Goal: Task Accomplishment & Management: Use online tool/utility

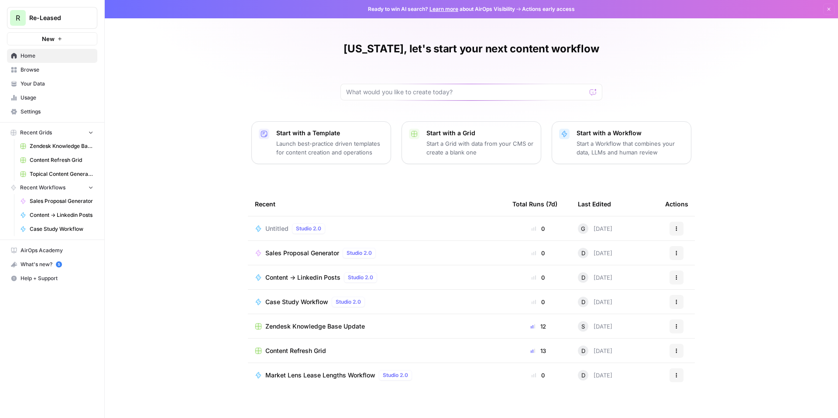
click at [428, 298] on div "Case Study Workflow Studio 2.0" at bounding box center [377, 302] width 244 height 10
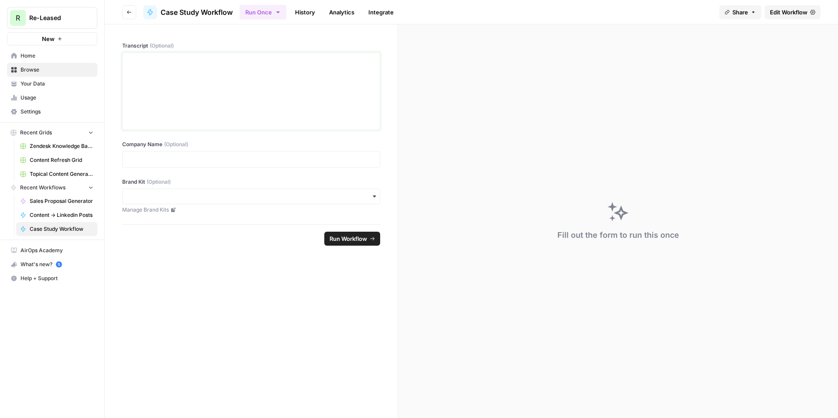
click at [245, 100] on div at bounding box center [251, 91] width 247 height 70
click at [222, 99] on div "To enrich screen reader interactions, please activate Accessibility in Grammarl…" at bounding box center [251, 91] width 247 height 70
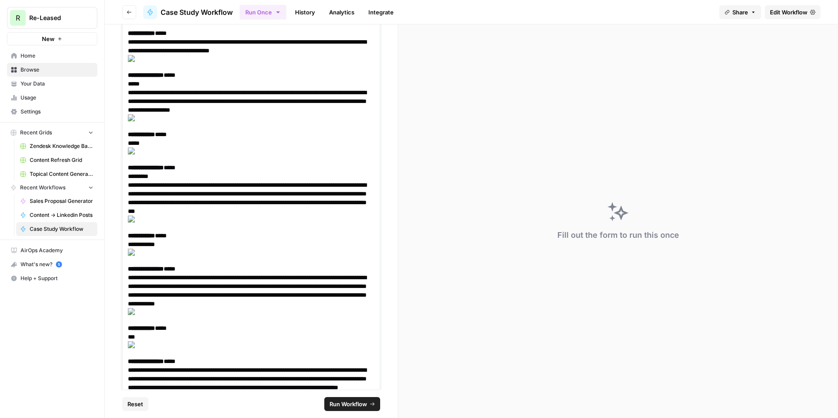
scroll to position [4369, 0]
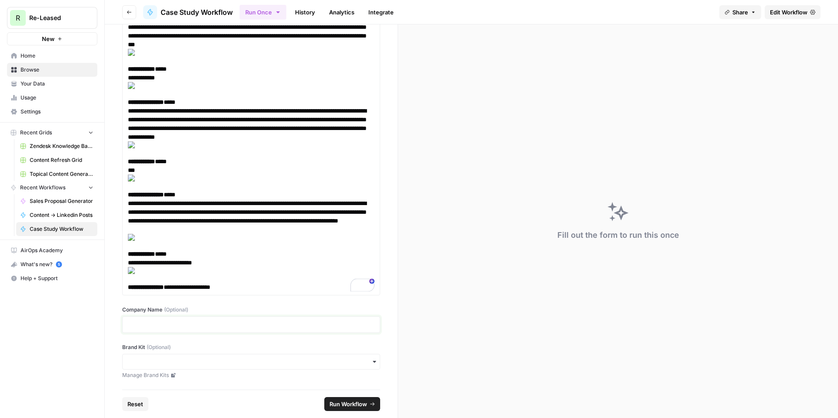
click at [154, 323] on p at bounding box center [251, 325] width 247 height 9
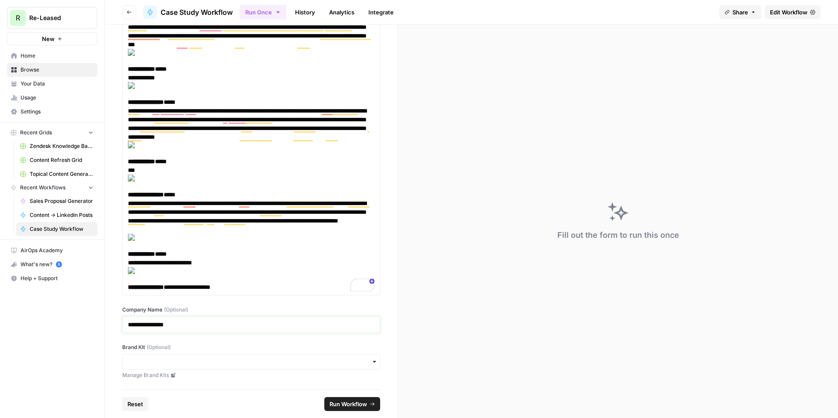
scroll to position [4367, 0]
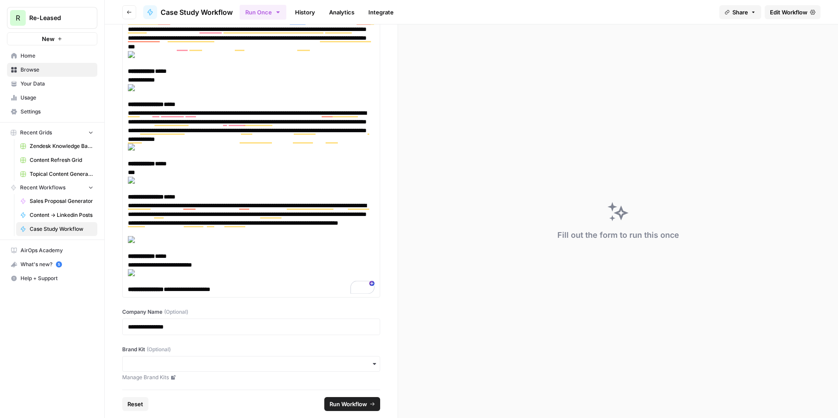
click at [196, 355] on div "Brand Kit (Optional) Manage Brand Kits" at bounding box center [251, 364] width 258 height 36
click at [352, 366] on input "Brand Kit (Optional)" at bounding box center [251, 364] width 247 height 9
click at [381, 363] on div "**********" at bounding box center [251, 206] width 293 height 365
click at [368, 365] on input "Brand Kit (Optional)" at bounding box center [251, 364] width 247 height 9
click at [149, 385] on div "Re-Leased" at bounding box center [251, 387] width 257 height 17
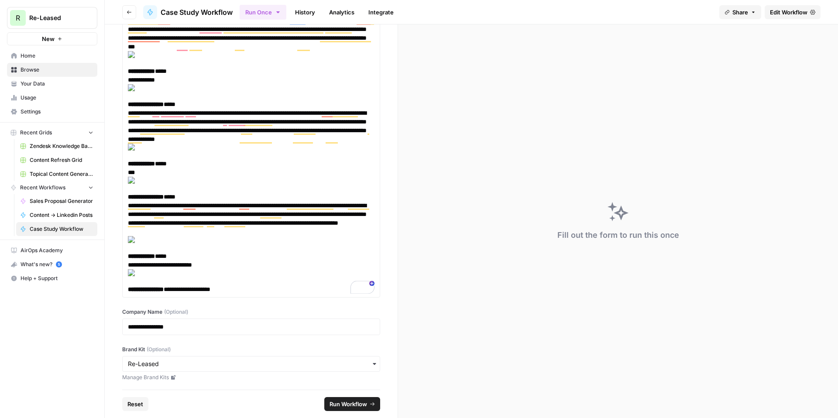
scroll to position [4369, 0]
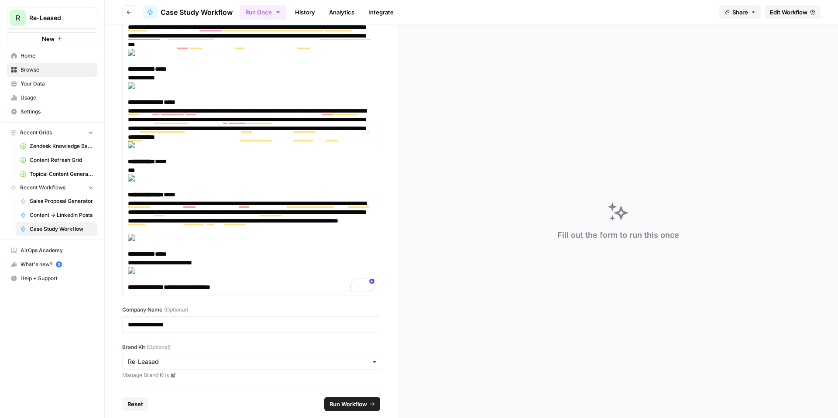
click at [363, 406] on span "Run Workflow" at bounding box center [349, 404] width 38 height 9
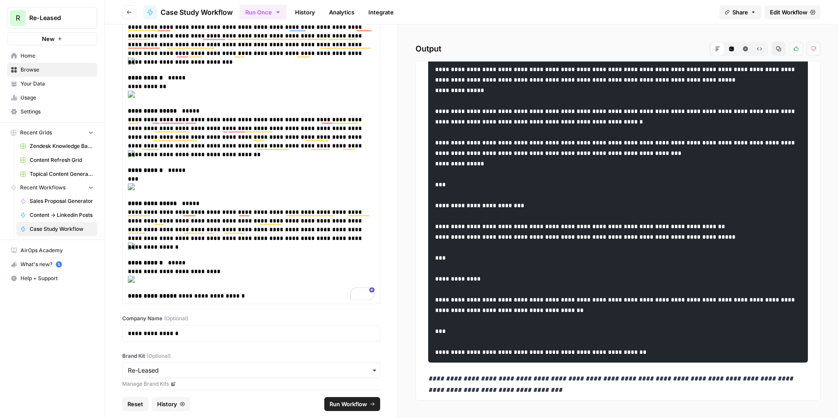
scroll to position [928, 0]
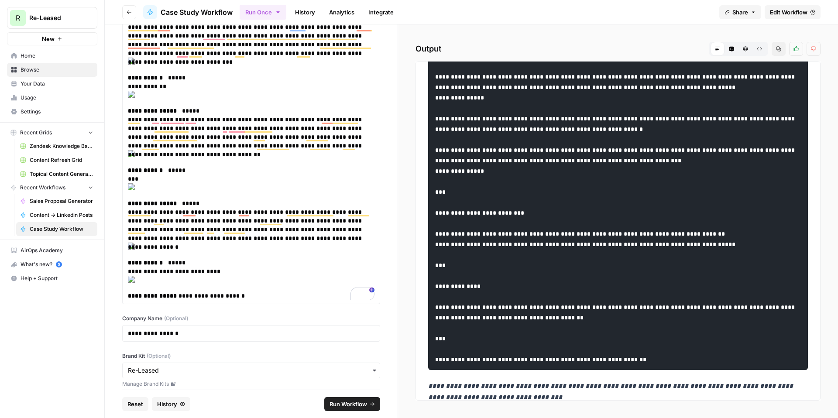
click at [779, 47] on icon "button" at bounding box center [779, 49] width 5 height 5
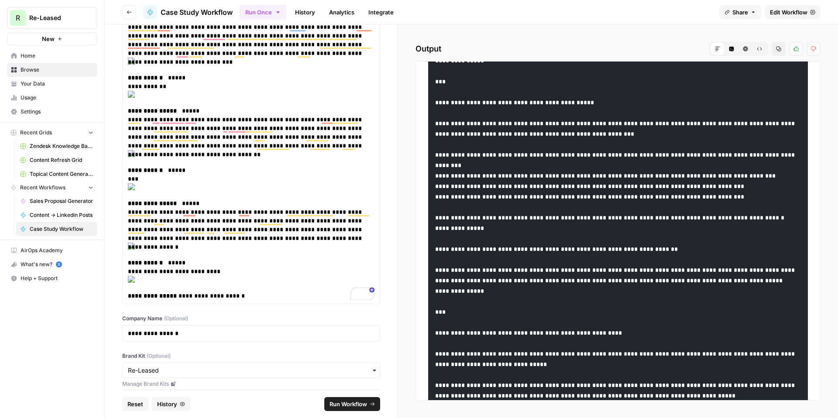
scroll to position [574, 0]
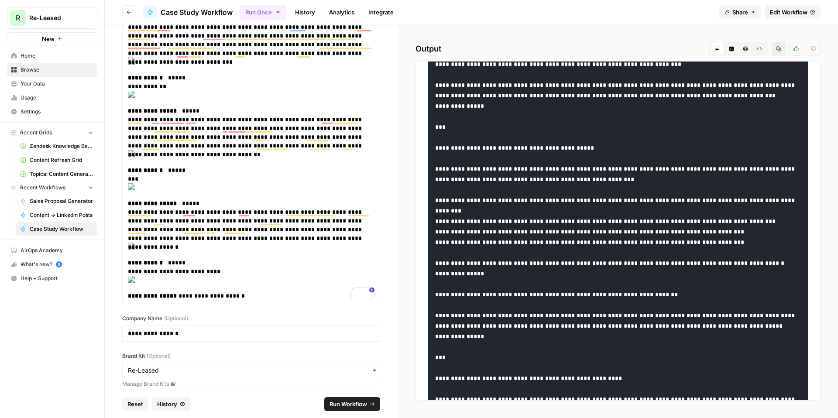
click at [827, 62] on div "**********" at bounding box center [618, 221] width 440 height 394
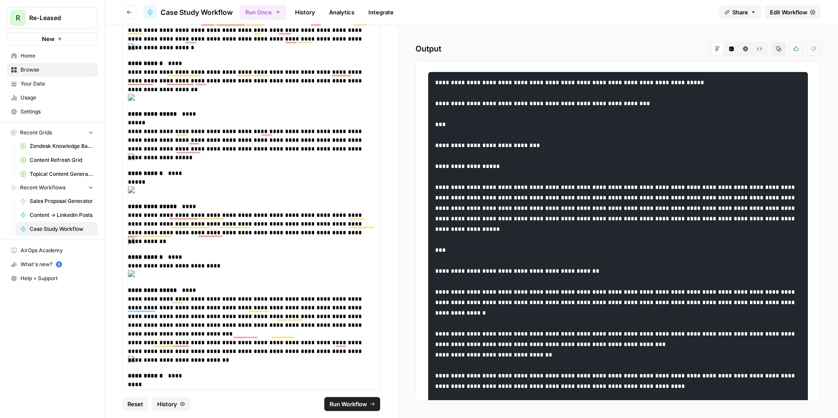
scroll to position [1621, 0]
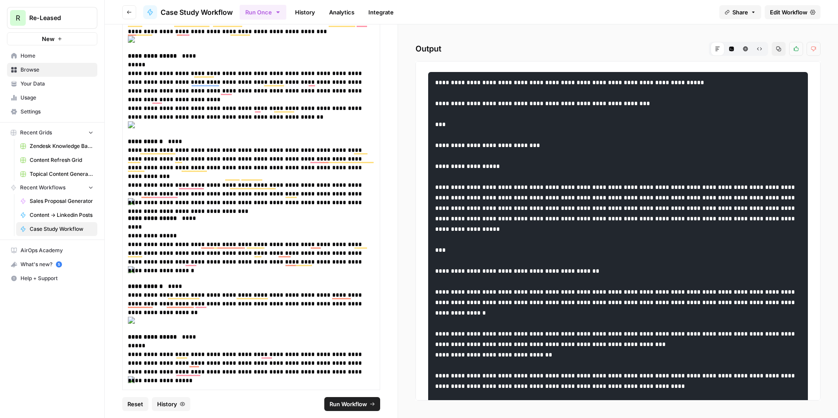
click at [130, 12] on icon "button" at bounding box center [129, 11] width 4 height 3
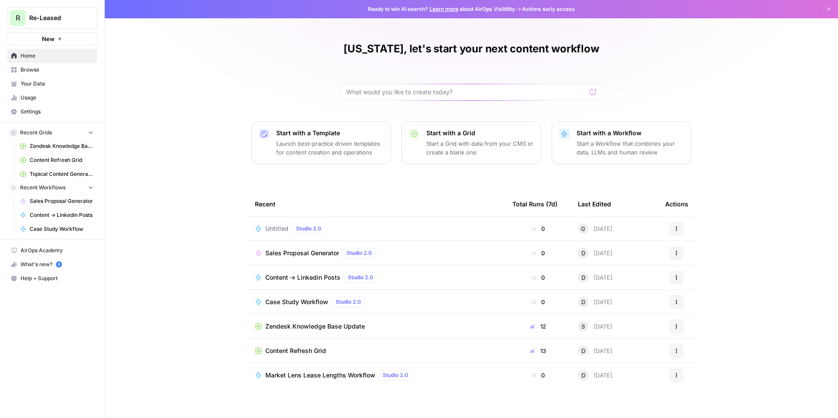
click at [426, 303] on div "Case Study Workflow Studio 2.0" at bounding box center [377, 302] width 244 height 10
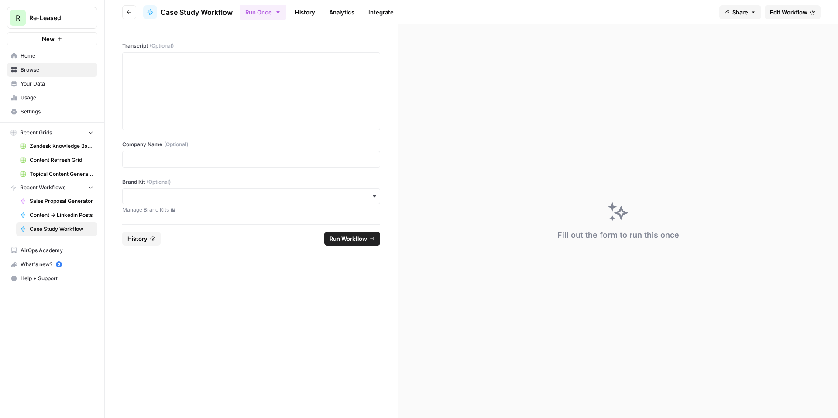
click at [33, 228] on span "Case Study Workflow" at bounding box center [62, 229] width 64 height 8
click at [274, 14] on button "Run Once" at bounding box center [263, 12] width 47 height 15
click at [198, 113] on div at bounding box center [251, 91] width 247 height 70
click at [754, 13] on icon "button" at bounding box center [753, 12] width 5 height 5
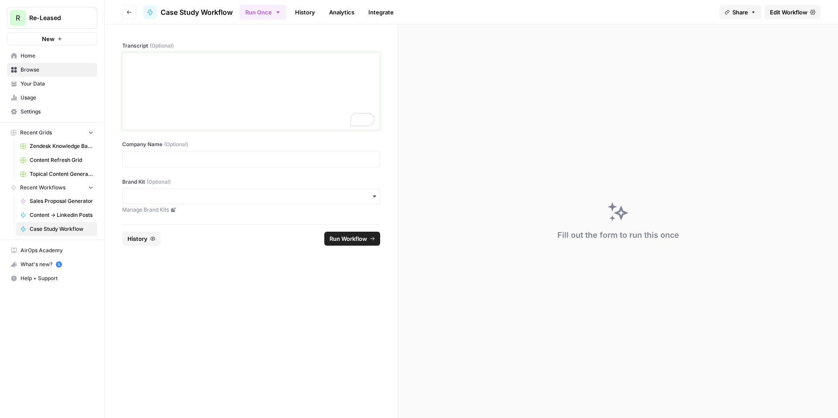
click at [223, 97] on div "To enrich screen reader interactions, please activate Accessibility in Grammarl…" at bounding box center [251, 91] width 247 height 70
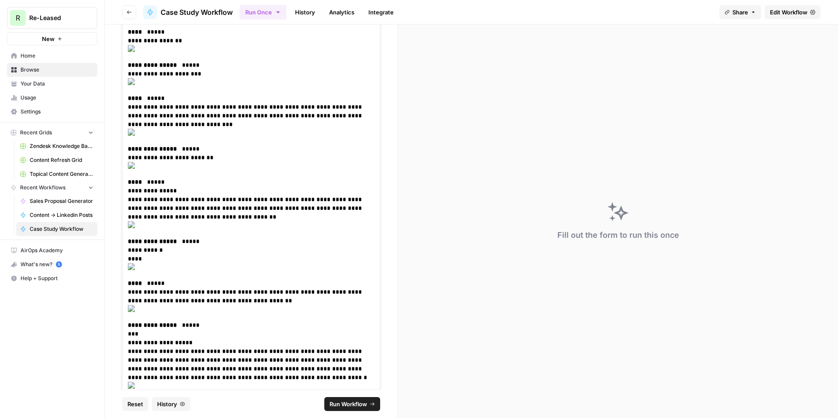
scroll to position [8006, 0]
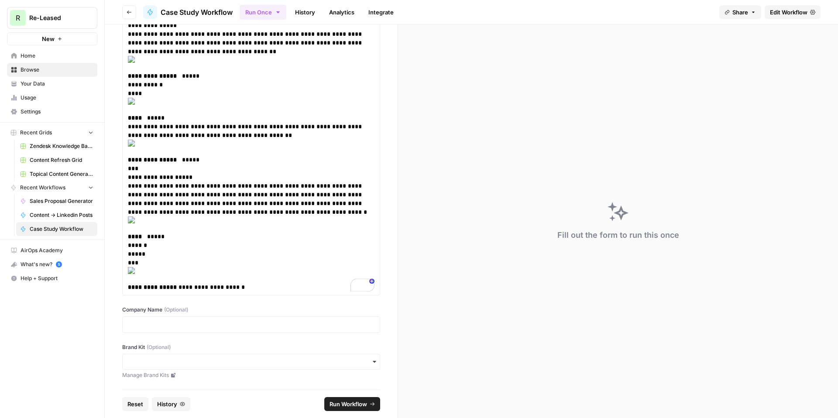
click at [185, 318] on div at bounding box center [251, 325] width 258 height 17
click at [186, 326] on p at bounding box center [251, 325] width 247 height 9
click at [171, 360] on input "Brand Kit (Optional)" at bounding box center [251, 362] width 247 height 9
click at [275, 384] on div "Re-Leased" at bounding box center [251, 385] width 257 height 17
click at [359, 406] on span "Run Workflow" at bounding box center [349, 404] width 38 height 9
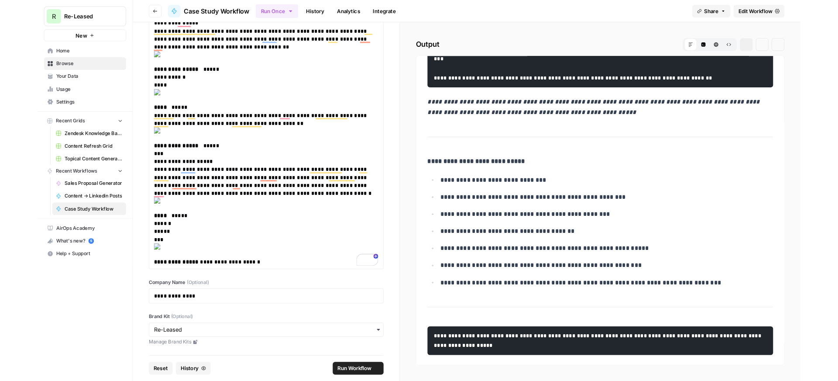
scroll to position [2166, 0]
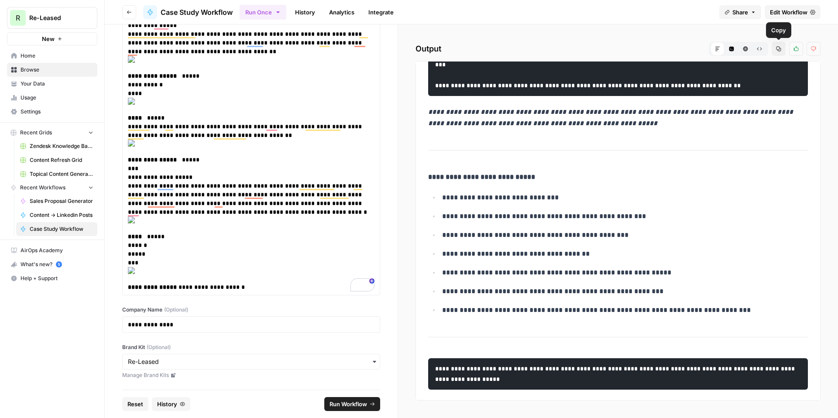
click at [776, 51] on icon "button" at bounding box center [778, 48] width 5 height 5
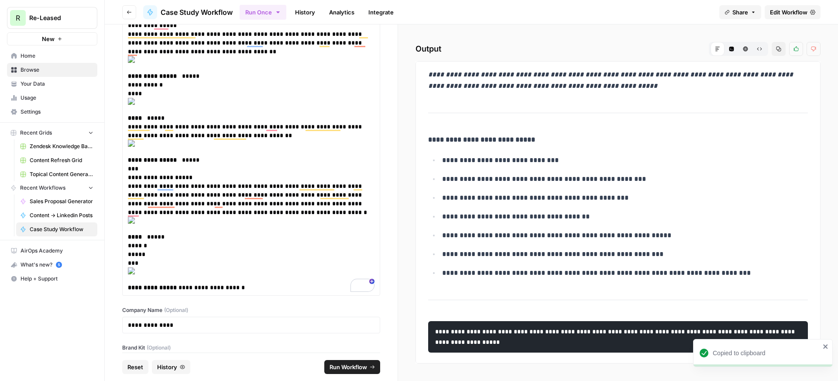
scroll to position [2204, 0]
